Goal: Register for event/course

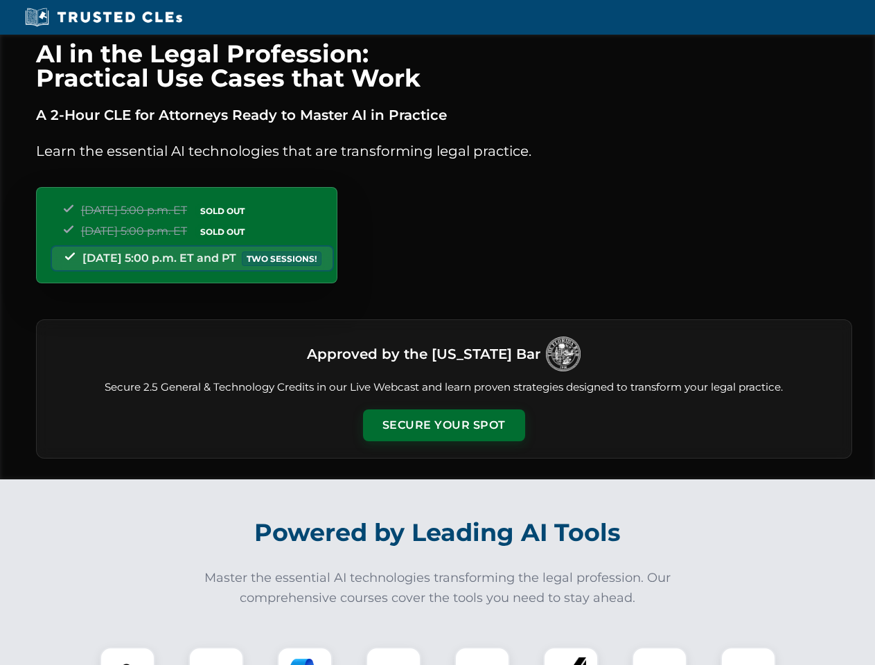
click at [443, 425] on button "Secure Your Spot" at bounding box center [444, 425] width 162 height 32
click at [127, 656] on img at bounding box center [127, 675] width 40 height 40
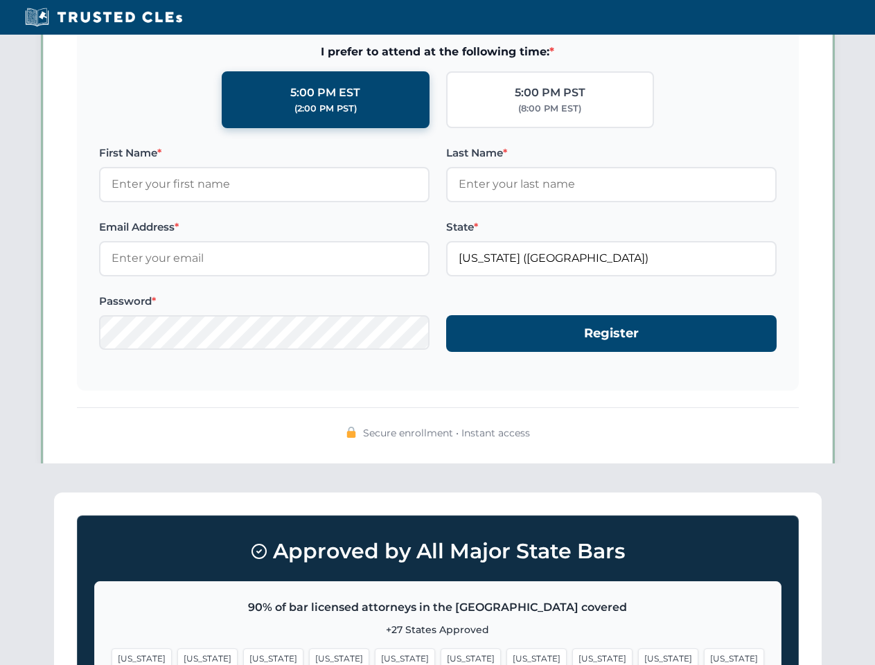
click at [506, 656] on span "[US_STATE]" at bounding box center [536, 658] width 60 height 20
click at [638, 656] on span "[US_STATE]" at bounding box center [668, 658] width 60 height 20
